Goal: Book appointment/travel/reservation

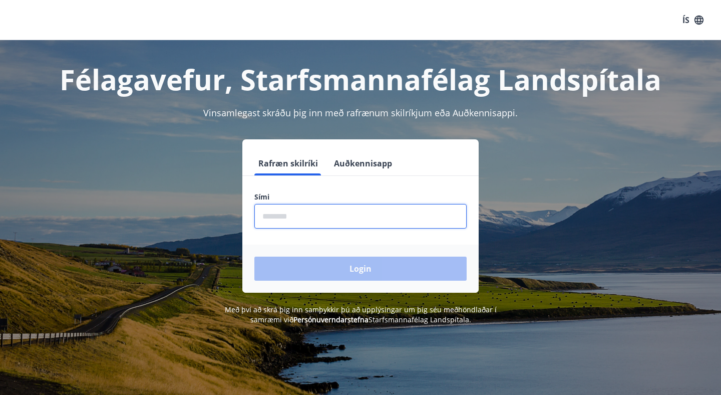
click at [296, 218] on input "phone" at bounding box center [360, 216] width 212 height 25
type input "********"
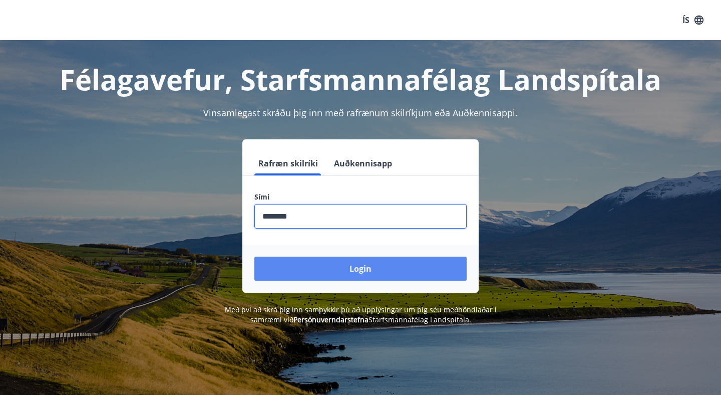
click at [357, 267] on button "Login" at bounding box center [360, 268] width 212 height 24
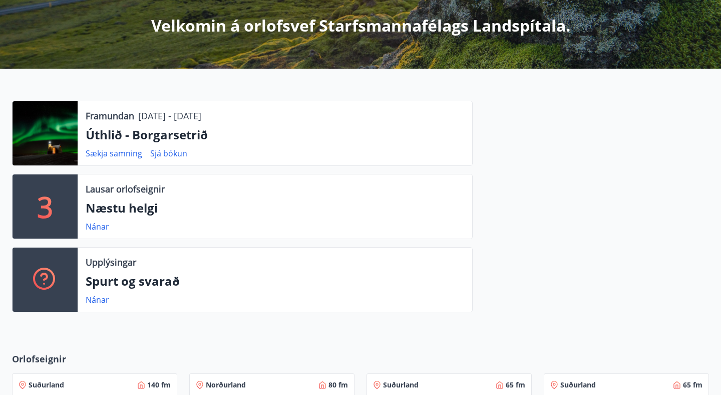
scroll to position [184, 0]
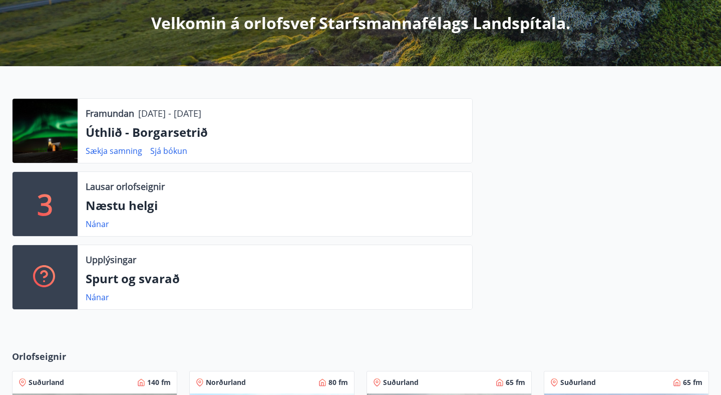
click at [41, 124] on div at bounding box center [45, 131] width 65 height 64
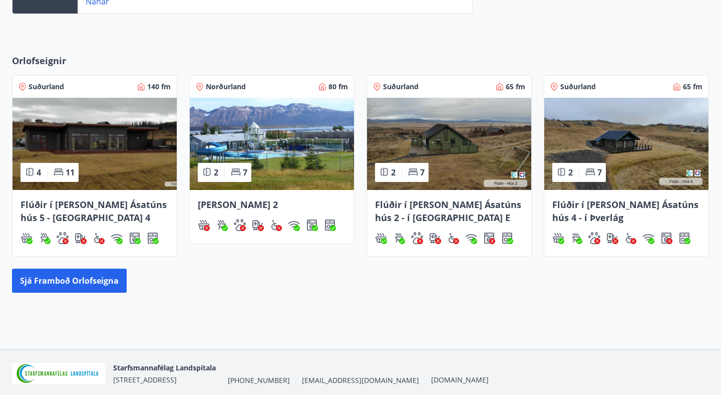
scroll to position [482, 0]
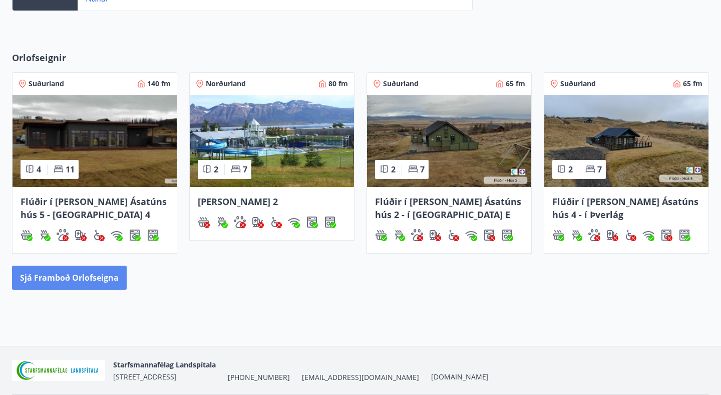
click at [41, 272] on button "Sjá framboð orlofseigna" at bounding box center [69, 277] width 115 height 24
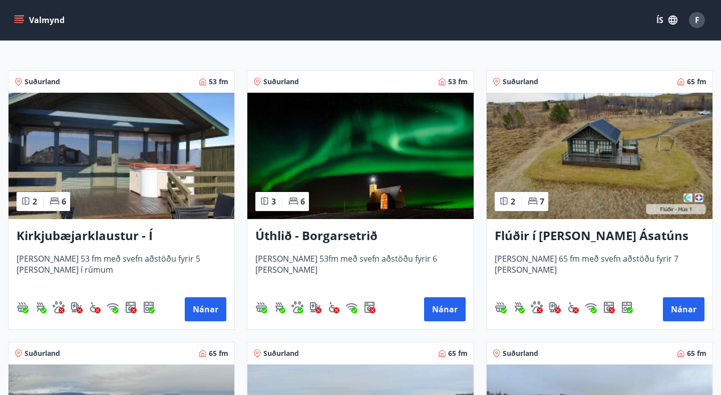
scroll to position [170, 0]
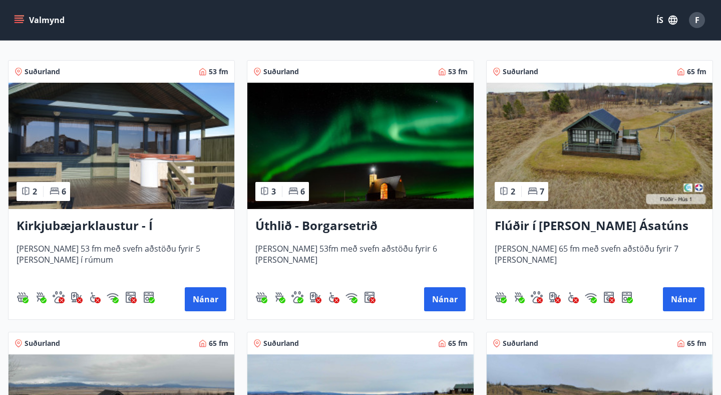
click at [300, 219] on h3 "Úthlið - Borgarsetrið" at bounding box center [360, 226] width 210 height 18
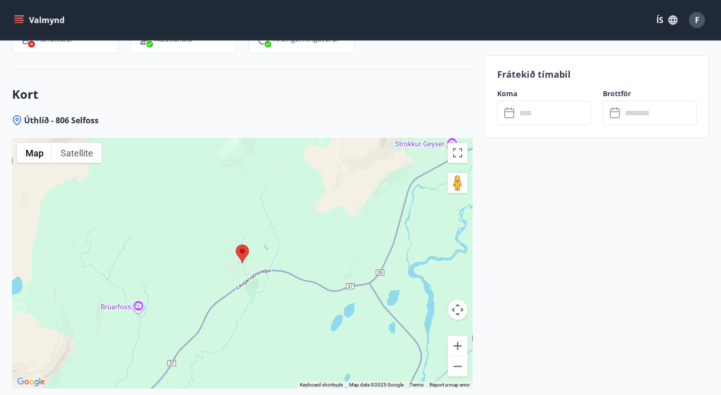
scroll to position [1435, 0]
